Goal: Check status

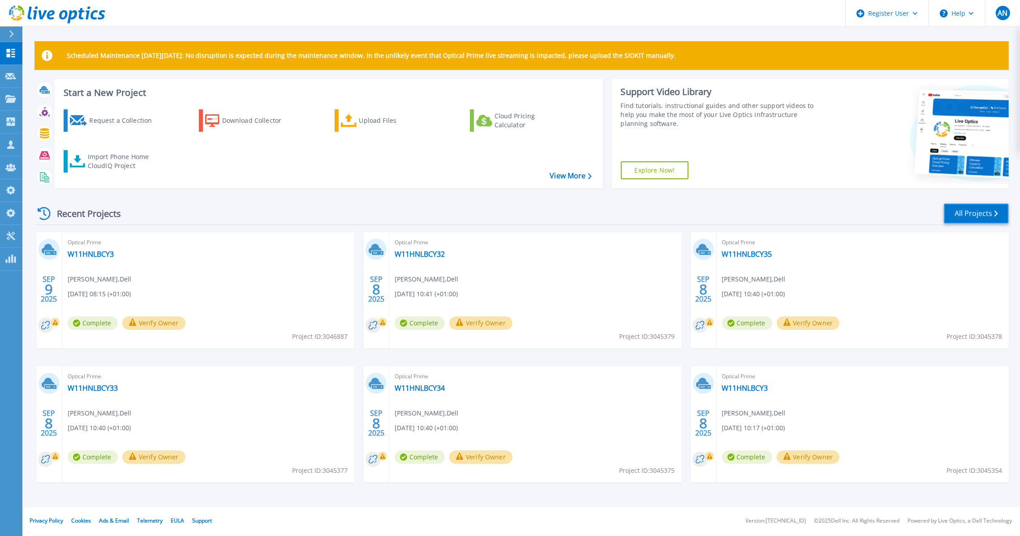
click at [966, 216] on link "All Projects" at bounding box center [975, 213] width 65 height 20
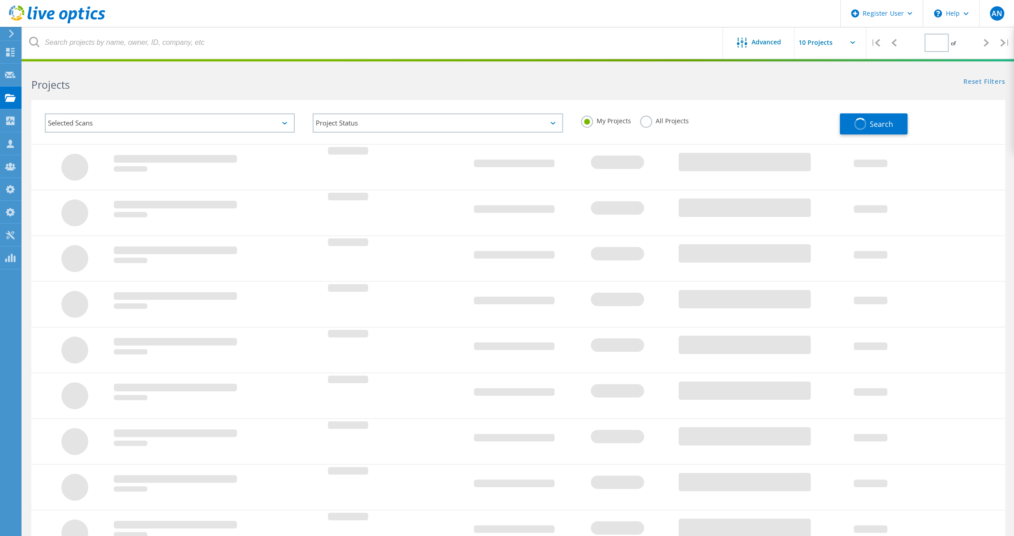
type input "1"
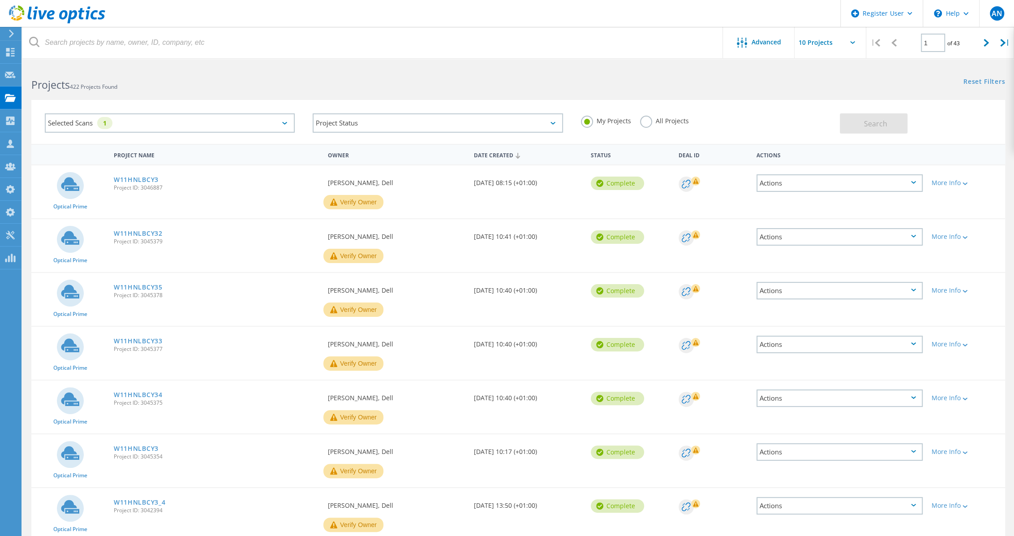
click at [652, 117] on label "All Projects" at bounding box center [664, 120] width 49 height 9
click at [0, 0] on input "All Projects" at bounding box center [0, 0] width 0 height 0
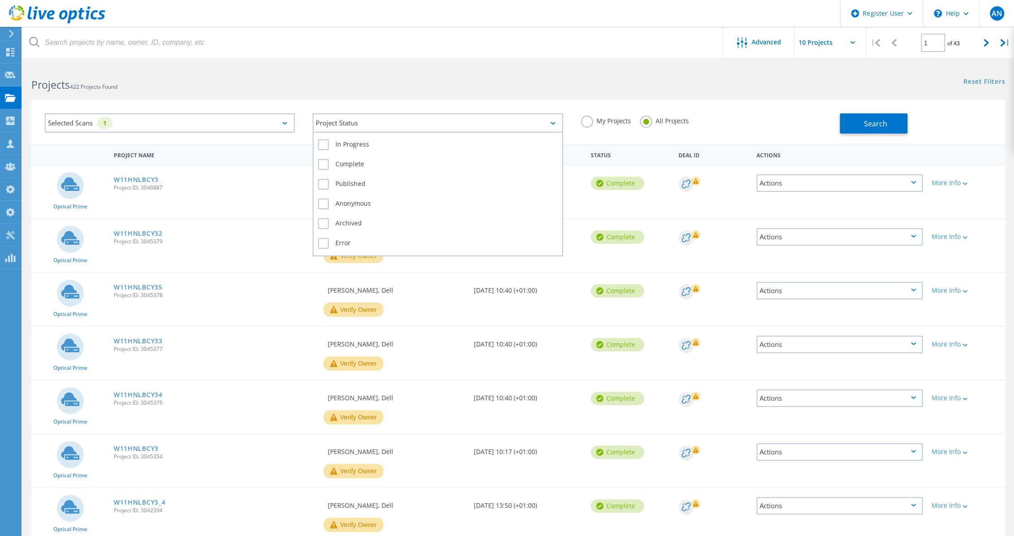
click at [442, 117] on div "Project Status" at bounding box center [438, 122] width 250 height 19
drag, startPoint x: 358, startPoint y: 143, endPoint x: 428, endPoint y: 144, distance: 69.4
click at [359, 143] on label "In Progress" at bounding box center [437, 144] width 239 height 11
click at [0, 0] on input "In Progress" at bounding box center [0, 0] width 0 height 0
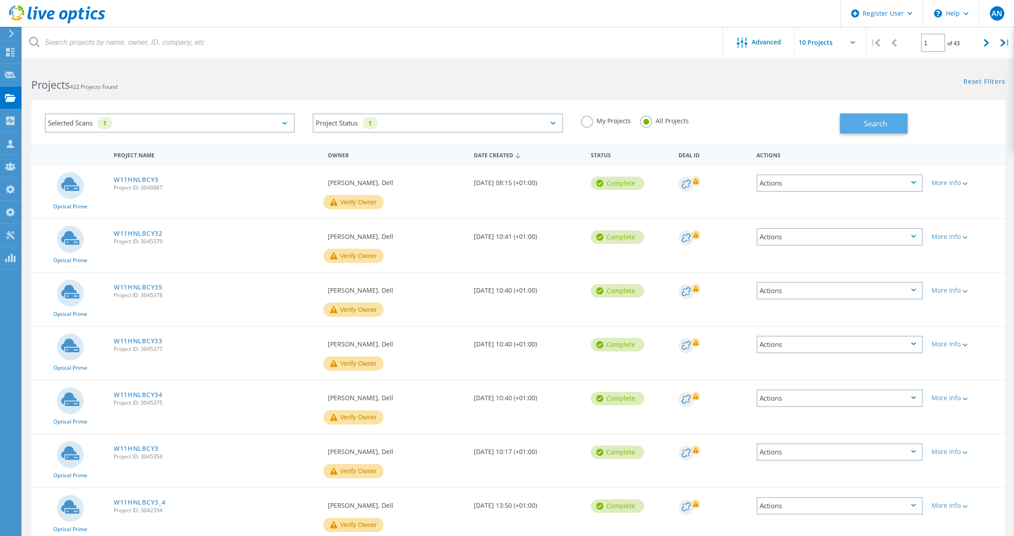
click at [891, 126] on button "Search" at bounding box center [874, 123] width 68 height 20
